Goal: Task Accomplishment & Management: Use online tool/utility

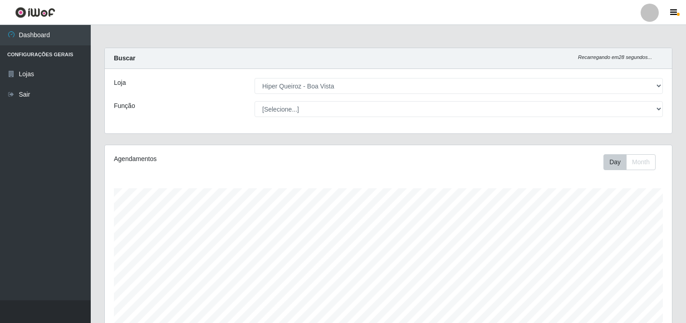
select select "514"
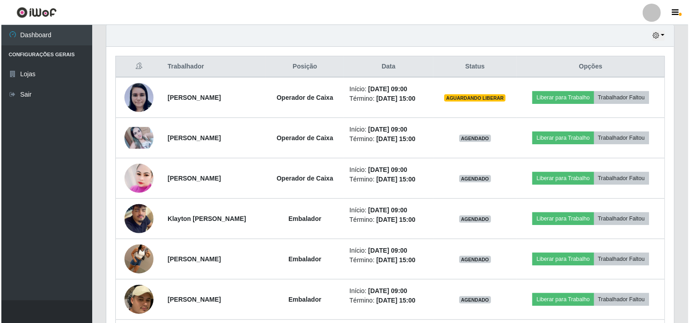
scroll to position [188, 567]
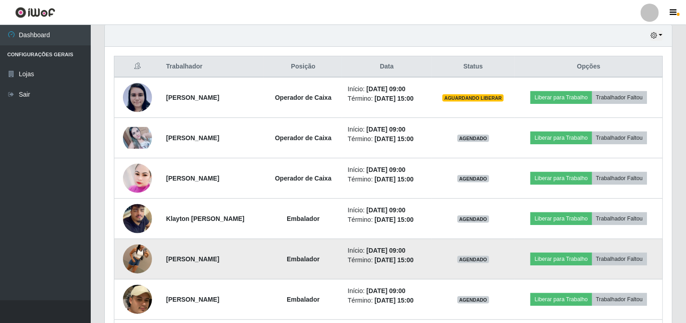
click at [141, 257] on img at bounding box center [137, 259] width 29 height 52
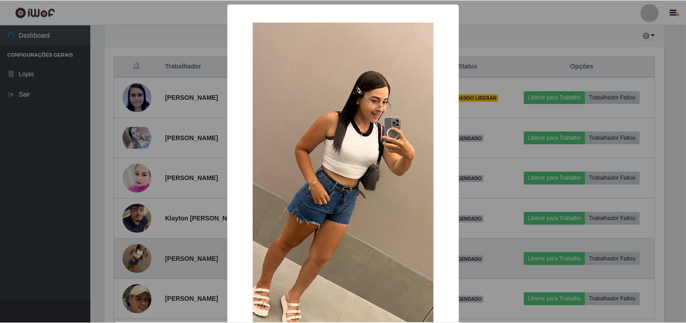
scroll to position [188, 561]
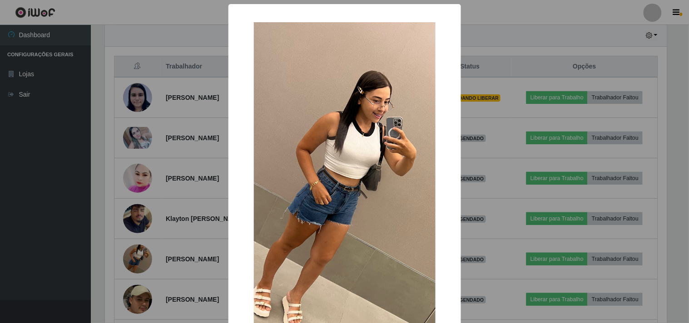
click at [83, 262] on div "× OK Cancel" at bounding box center [344, 161] width 689 height 323
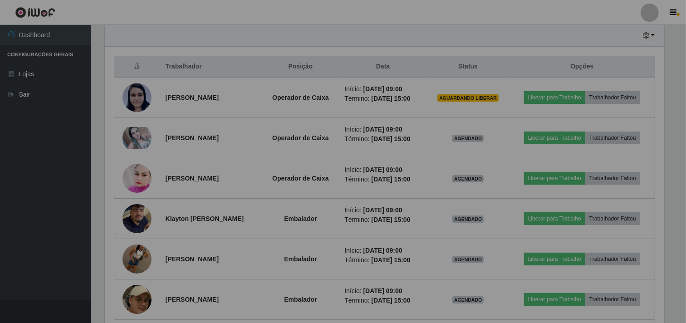
scroll to position [188, 567]
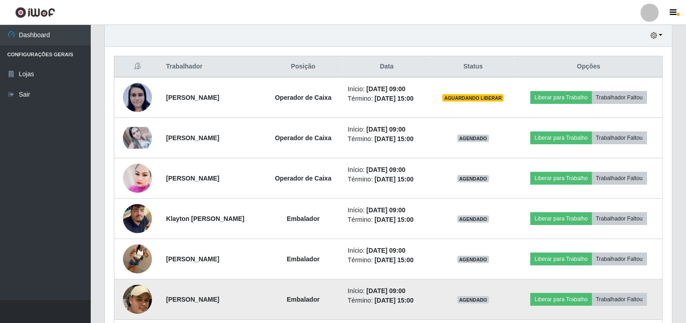
click at [129, 295] on img at bounding box center [137, 299] width 29 height 75
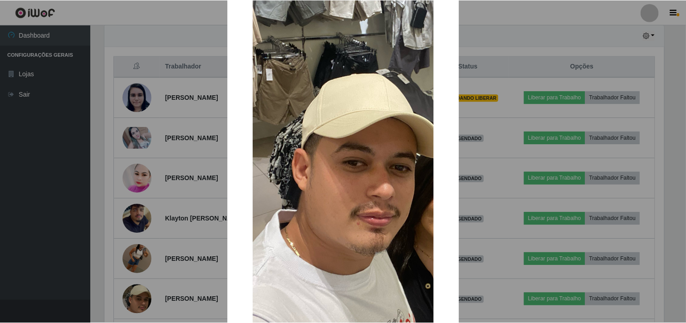
scroll to position [101, 0]
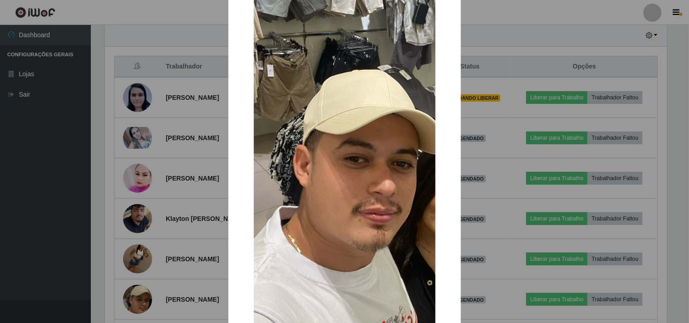
click at [48, 231] on div "× OK Cancel" at bounding box center [344, 161] width 689 height 323
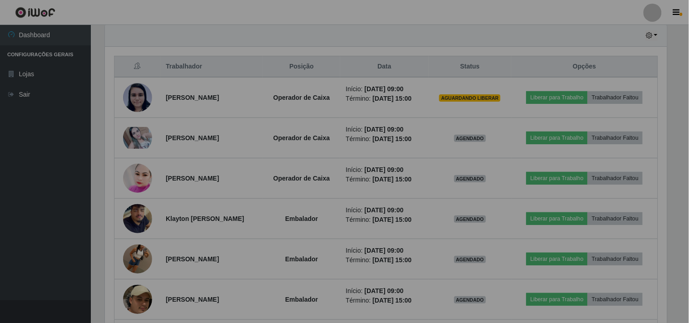
scroll to position [188, 567]
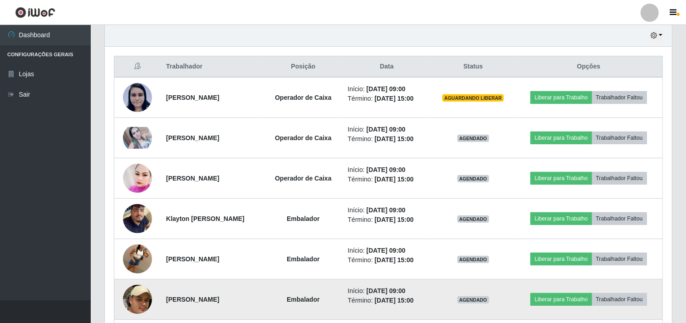
click at [134, 298] on img at bounding box center [137, 299] width 29 height 75
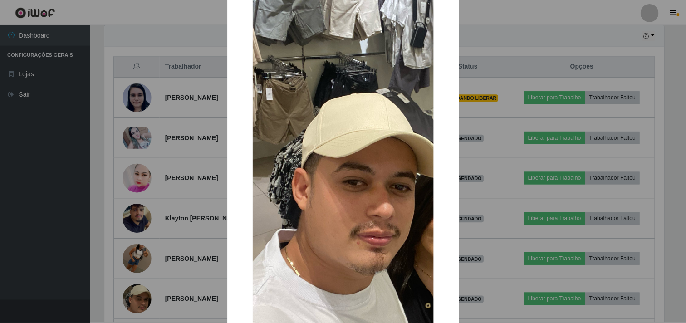
scroll to position [101, 0]
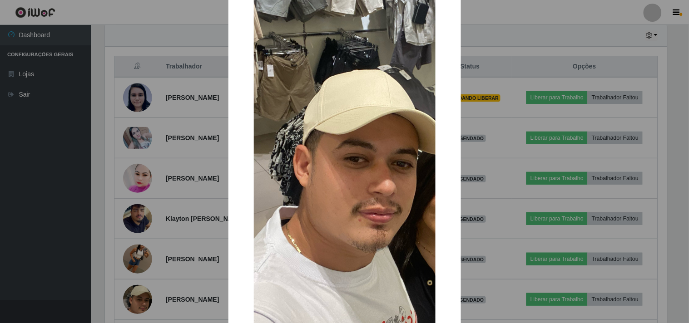
click at [20, 262] on div "× OK Cancel" at bounding box center [344, 161] width 689 height 323
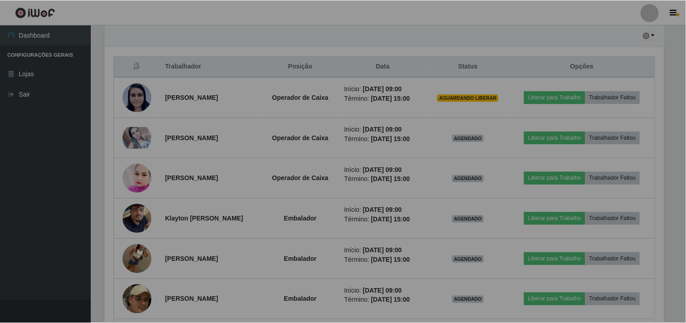
scroll to position [188, 567]
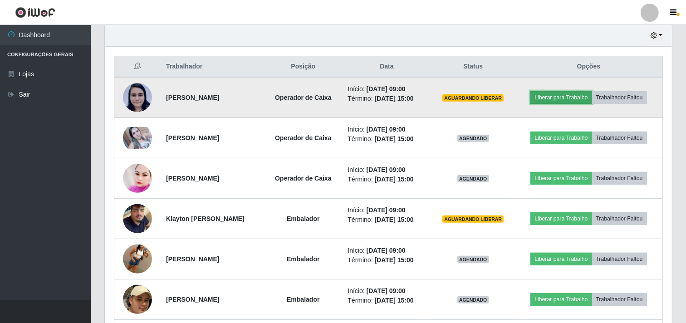
click at [565, 99] on button "Liberar para Trabalho" at bounding box center [561, 97] width 61 height 13
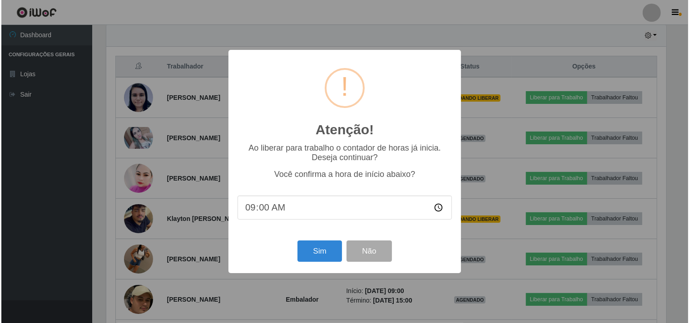
scroll to position [188, 561]
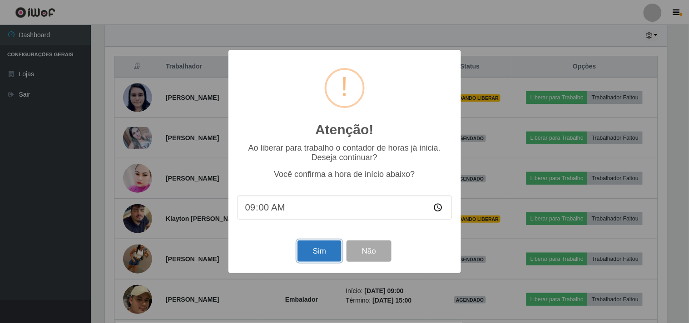
click at [324, 252] on button "Sim" at bounding box center [319, 251] width 44 height 21
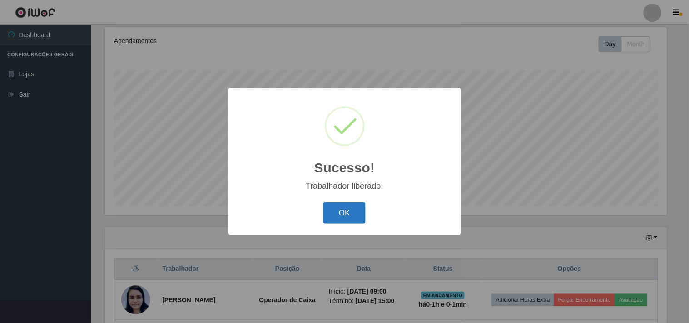
click at [334, 214] on button "OK" at bounding box center [344, 212] width 42 height 21
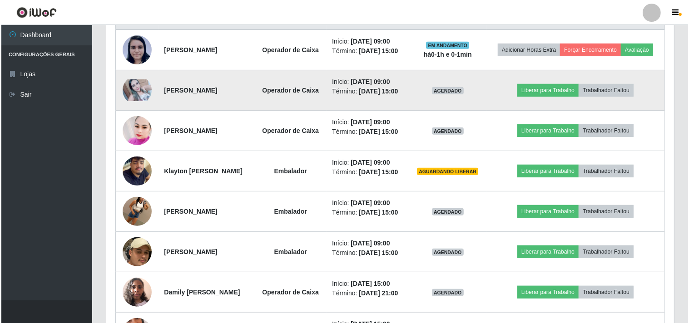
scroll to position [370, 0]
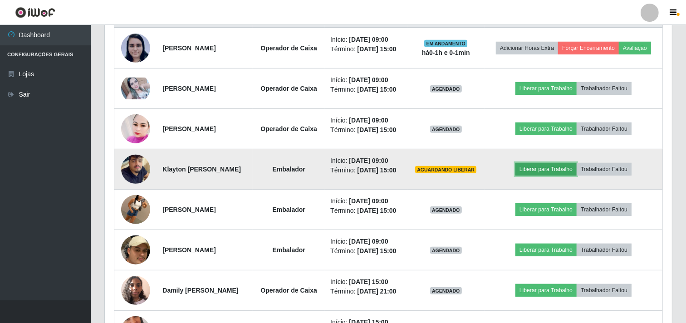
click at [548, 176] on button "Liberar para Trabalho" at bounding box center [546, 169] width 61 height 13
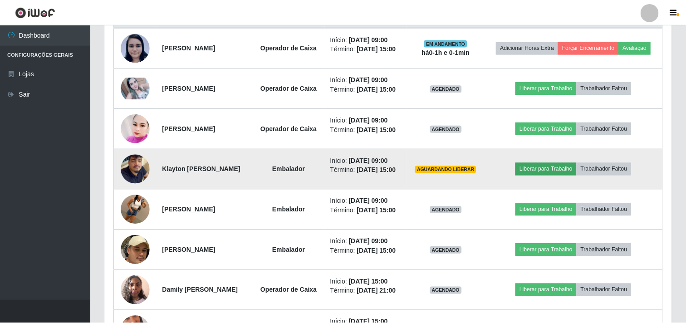
scroll to position [188, 561]
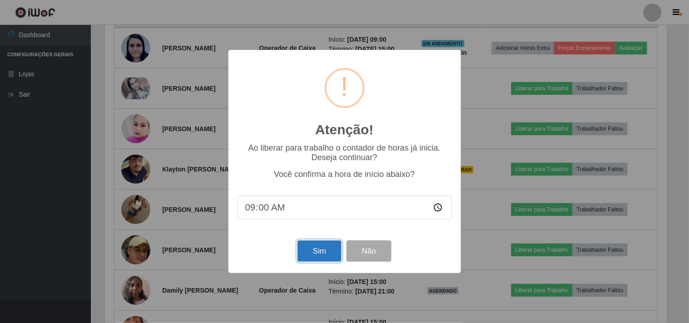
click at [327, 253] on button "Sim" at bounding box center [319, 251] width 44 height 21
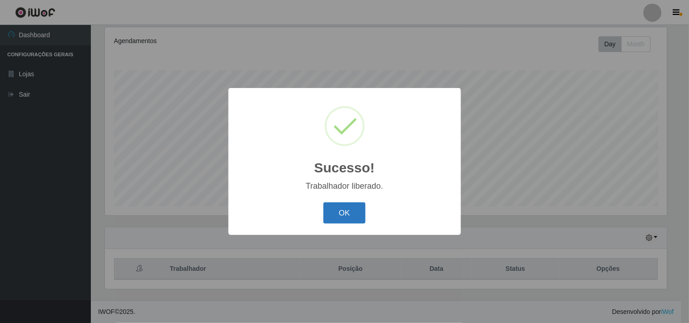
click at [354, 212] on button "OK" at bounding box center [344, 212] width 42 height 21
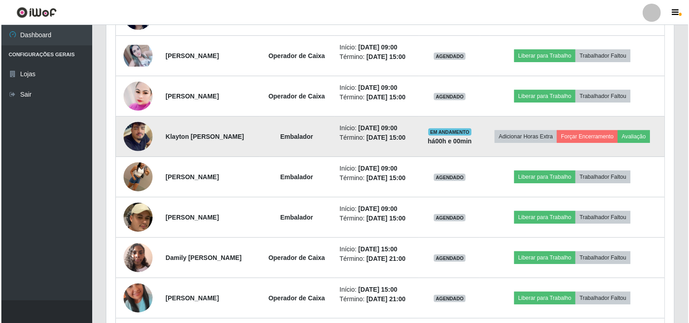
scroll to position [420, 0]
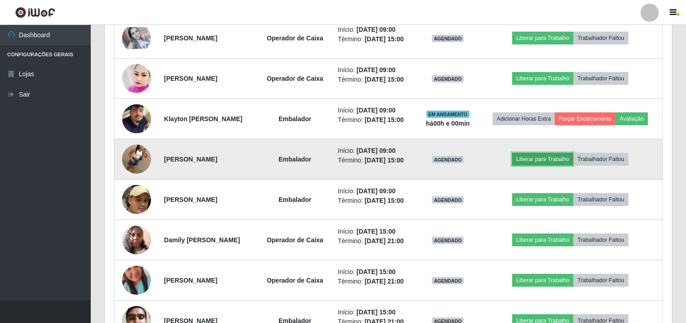
click at [546, 157] on button "Liberar para Trabalho" at bounding box center [542, 159] width 61 height 13
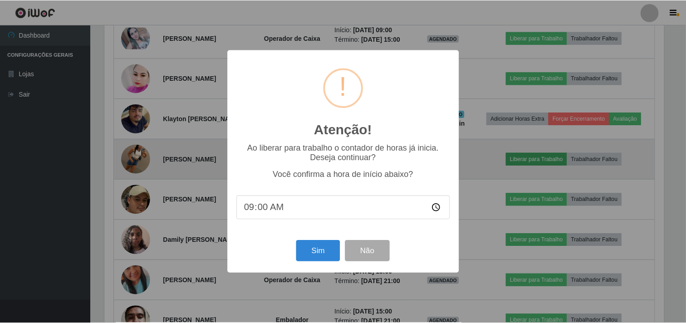
scroll to position [188, 561]
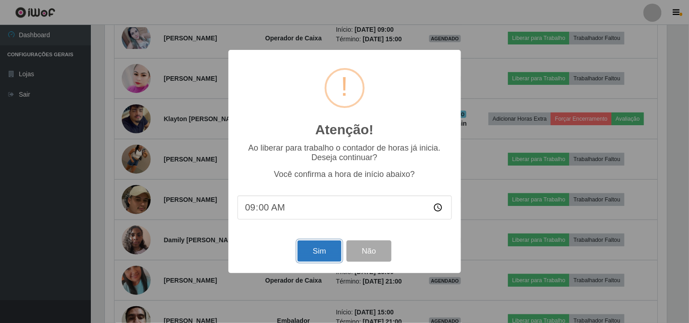
click at [320, 256] on button "Sim" at bounding box center [319, 251] width 44 height 21
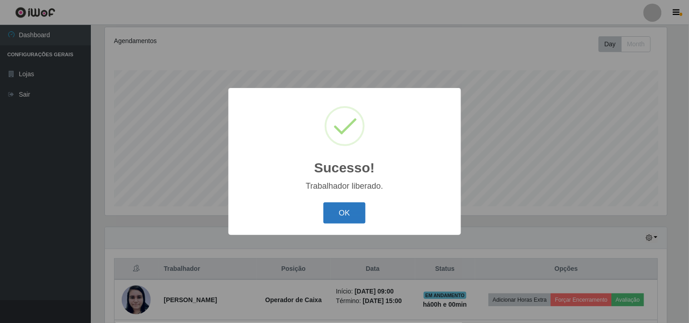
click at [338, 216] on button "OK" at bounding box center [344, 212] width 42 height 21
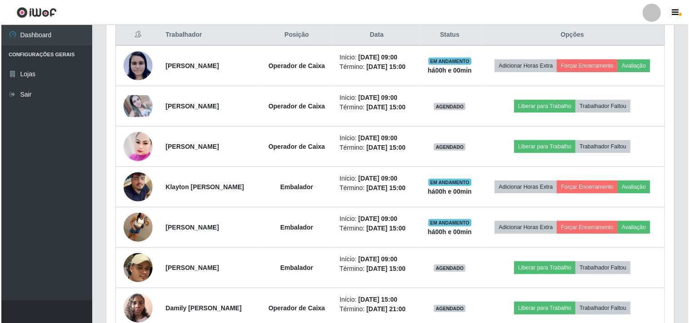
scroll to position [370, 0]
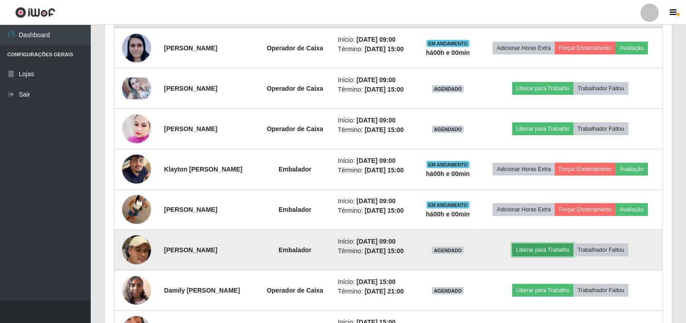
click at [546, 248] on button "Liberar para Trabalho" at bounding box center [542, 250] width 61 height 13
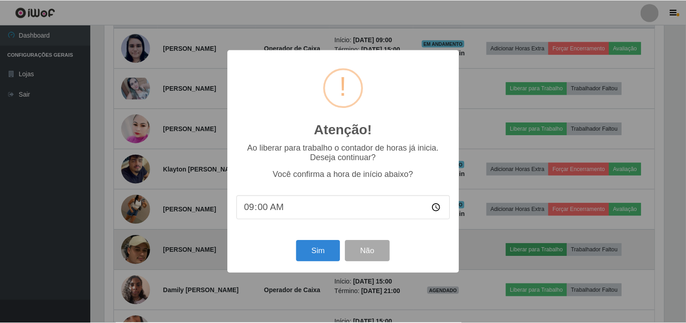
scroll to position [0, 0]
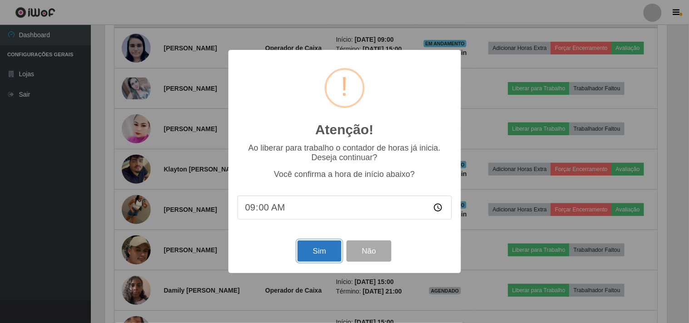
click at [321, 255] on button "Sim" at bounding box center [319, 251] width 44 height 21
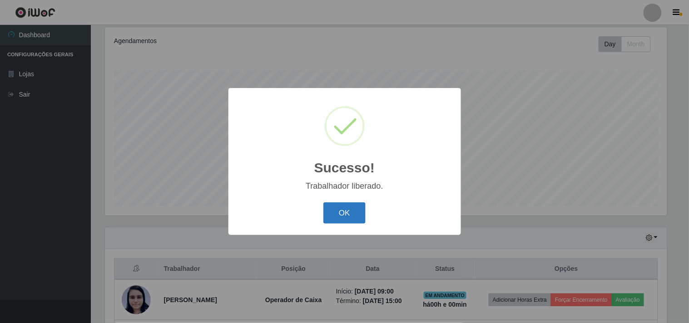
click at [351, 212] on button "OK" at bounding box center [344, 212] width 42 height 21
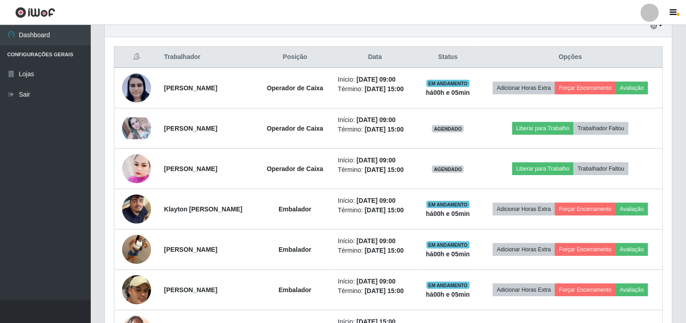
scroll to position [353, 0]
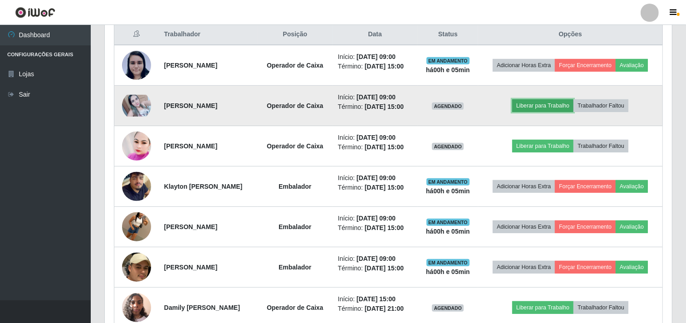
click at [550, 107] on button "Liberar para Trabalho" at bounding box center [542, 105] width 61 height 13
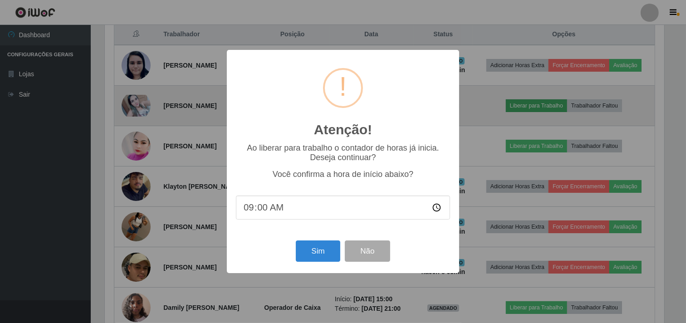
scroll to position [188, 561]
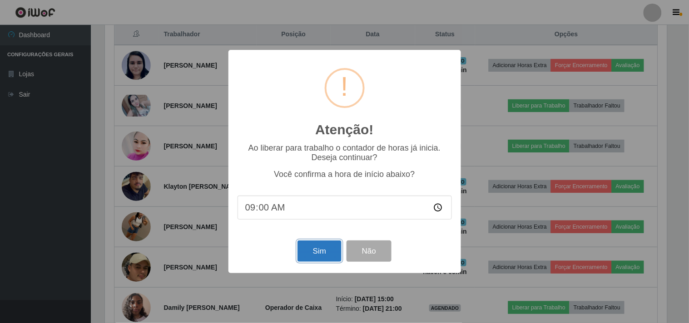
click at [325, 261] on button "Sim" at bounding box center [319, 251] width 44 height 21
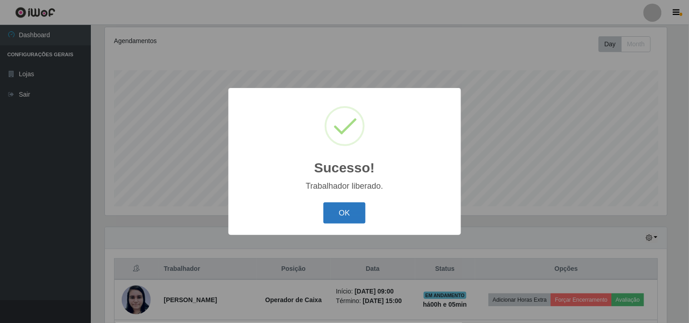
click at [347, 210] on button "OK" at bounding box center [344, 212] width 42 height 21
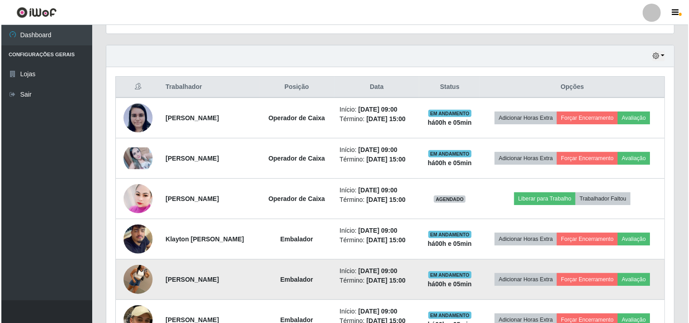
scroll to position [320, 0]
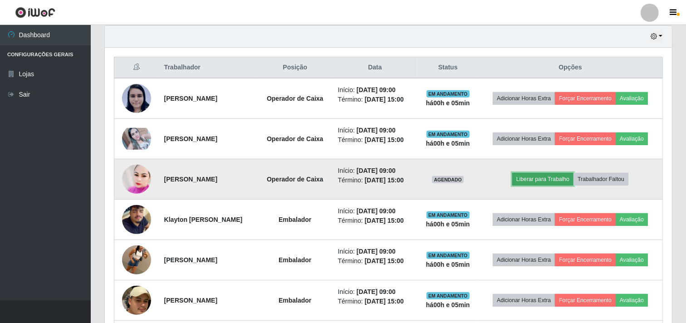
click at [554, 176] on button "Liberar para Trabalho" at bounding box center [542, 179] width 61 height 13
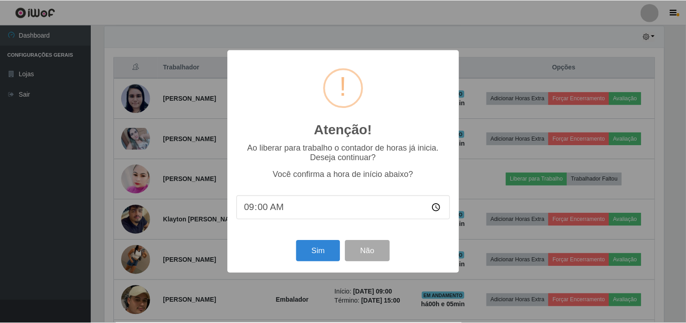
scroll to position [188, 561]
click at [322, 256] on button "Sim" at bounding box center [319, 251] width 44 height 21
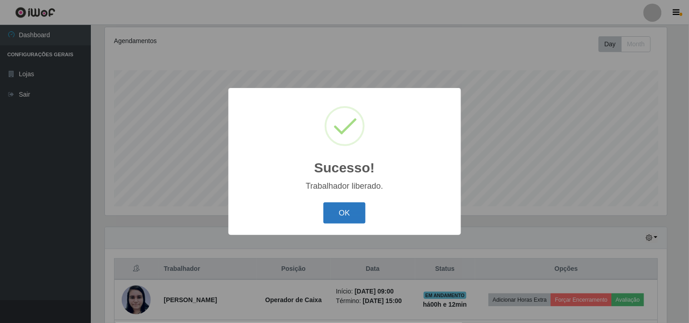
click at [350, 218] on button "OK" at bounding box center [344, 212] width 42 height 21
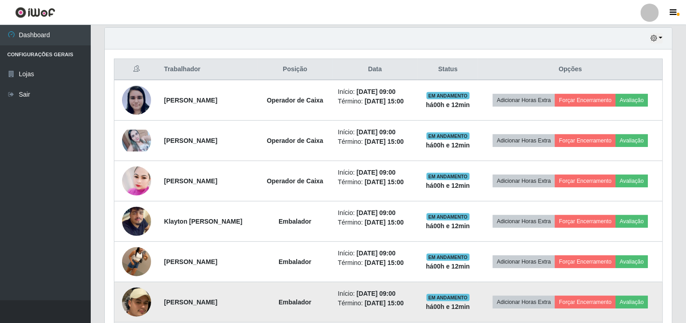
scroll to position [269, 0]
